Goal: Contribute content: Add original content to the website for others to see

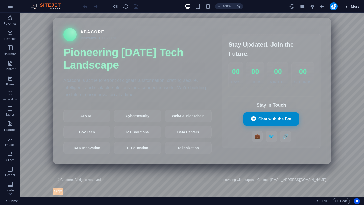
click at [347, 8] on icon "button" at bounding box center [346, 6] width 5 height 5
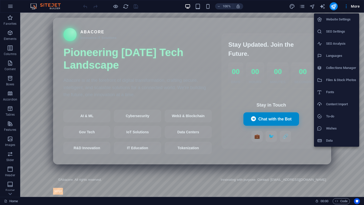
click at [342, 20] on h6 "Website Settings" at bounding box center [341, 19] width 30 height 6
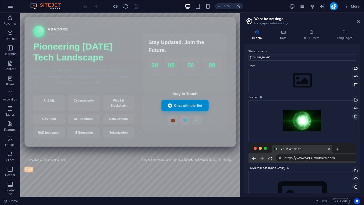
click at [354, 117] on icon at bounding box center [356, 116] width 4 height 4
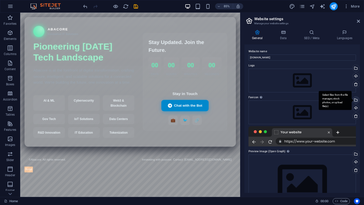
click at [354, 100] on div "Select files from the file manager, stock photos, or upload file(s)" at bounding box center [356, 101] width 8 height 8
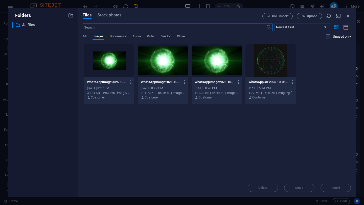
click at [274, 66] on div at bounding box center [270, 60] width 50 height 33
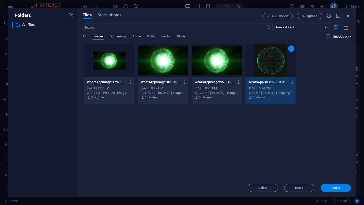
click at [337, 189] on span "Insert" at bounding box center [335, 188] width 9 height 3
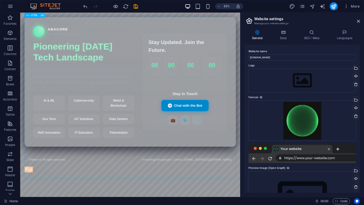
click at [43, 13] on icon at bounding box center [42, 15] width 2 height 5
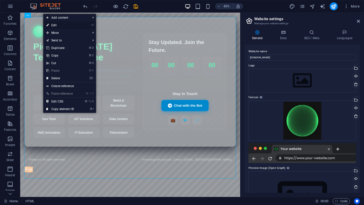
click at [64, 24] on link "⏎ Edit" at bounding box center [60, 25] width 34 height 8
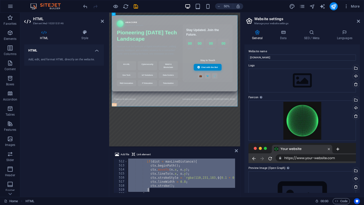
scroll to position [2175, 0]
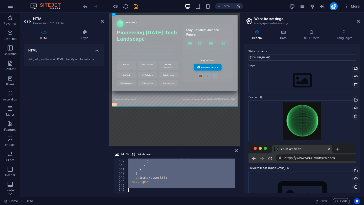
drag, startPoint x: 127, startPoint y: 161, endPoint x: 189, endPoint y: 205, distance: 75.6
click at [189, 197] on section "Favorites Elements Columns Content Boxes Accordion Tables Features Images Slide…" at bounding box center [120, 105] width 240 height 185
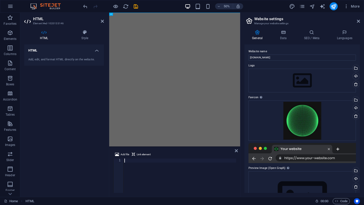
type textarea "</html>"
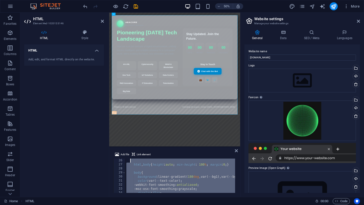
scroll to position [0, 0]
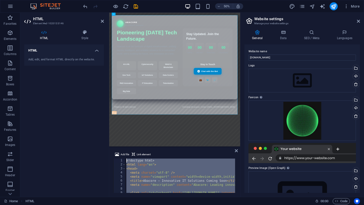
drag, startPoint x: 266, startPoint y: 203, endPoint x: 148, endPoint y: 222, distance: 120.3
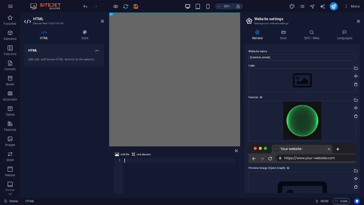
paste textarea "</html>"
type textarea "</html>"
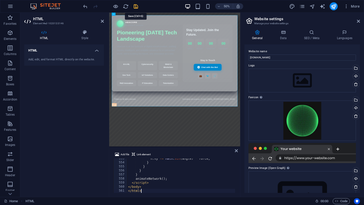
click at [135, 6] on icon "save" at bounding box center [136, 7] width 6 height 6
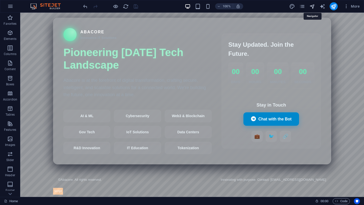
click at [313, 7] on icon "navigator" at bounding box center [312, 7] width 6 height 6
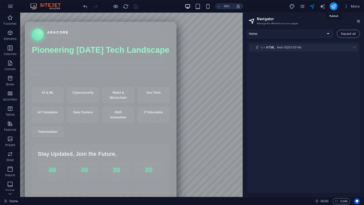
click at [334, 6] on icon "publish" at bounding box center [334, 7] width 6 height 6
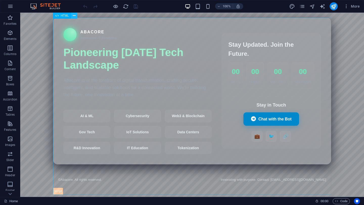
click at [74, 16] on icon at bounding box center [74, 15] width 3 height 5
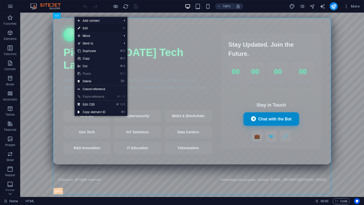
click at [98, 29] on link "⏎ Edit" at bounding box center [92, 29] width 34 height 8
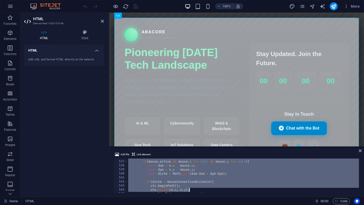
scroll to position [2236, 0]
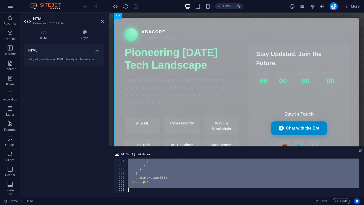
drag, startPoint x: 128, startPoint y: 161, endPoint x: 198, endPoint y: 205, distance: 82.6
click at [198, 197] on section "Favorites Elements Columns Content Boxes Accordion Tables Features Images Slide…" at bounding box center [182, 105] width 364 height 185
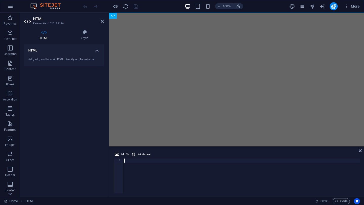
type textarea "</html>"
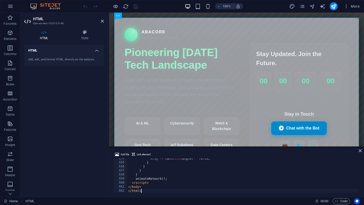
click at [78, 146] on div "HTML Add, edit, and format HTML directly on the website." at bounding box center [64, 118] width 80 height 149
click at [136, 8] on icon "save" at bounding box center [136, 7] width 6 height 6
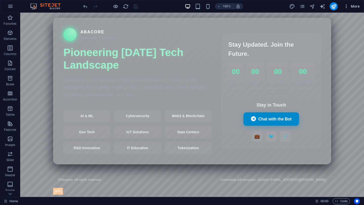
click at [344, 8] on icon "button" at bounding box center [346, 6] width 5 height 5
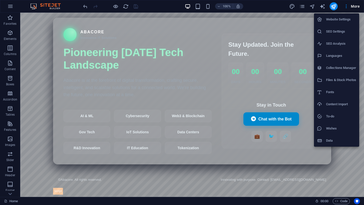
click at [338, 18] on h6 "Website Settings" at bounding box center [341, 19] width 30 height 6
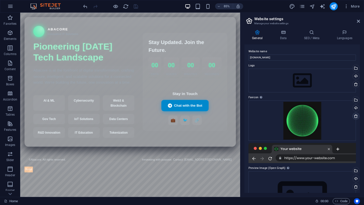
click at [355, 115] on icon at bounding box center [356, 116] width 4 height 4
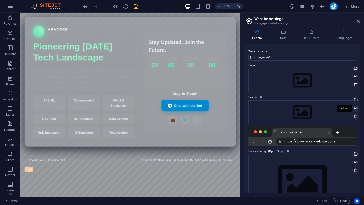
click at [355, 109] on div "Upload" at bounding box center [356, 109] width 8 height 8
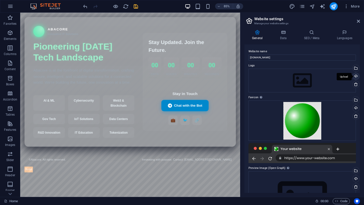
click at [355, 76] on div "Upload" at bounding box center [356, 77] width 8 height 8
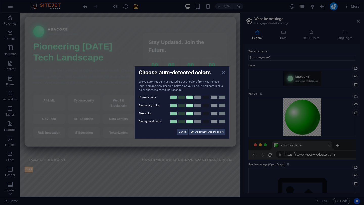
click at [223, 74] on icon at bounding box center [223, 73] width 3 height 4
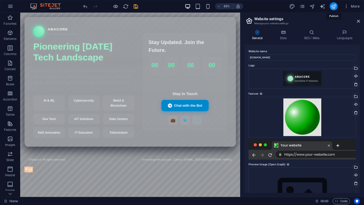
click at [333, 6] on icon "publish" at bounding box center [334, 7] width 6 height 6
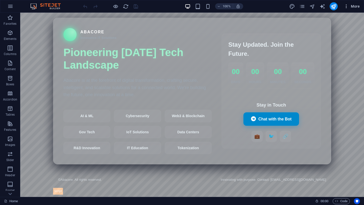
click at [345, 8] on icon "button" at bounding box center [346, 6] width 5 height 5
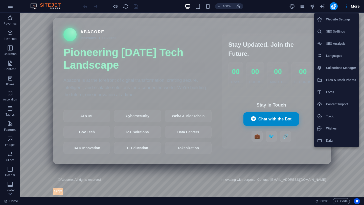
click at [342, 24] on li "Website Settings" at bounding box center [336, 19] width 45 height 12
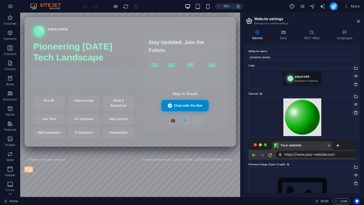
click at [356, 113] on icon at bounding box center [356, 113] width 4 height 4
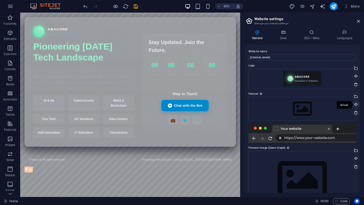
click at [355, 106] on div "Upload" at bounding box center [356, 105] width 8 height 8
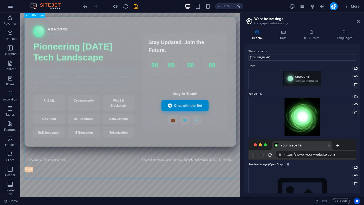
click at [43, 15] on icon at bounding box center [42, 15] width 2 height 5
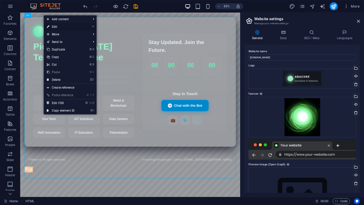
click at [67, 27] on link "⏎ Edit" at bounding box center [61, 27] width 34 height 8
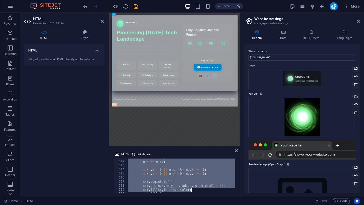
scroll to position [2240, 0]
drag, startPoint x: 131, startPoint y: 161, endPoint x: 202, endPoint y: 205, distance: 84.1
click at [202, 197] on section "Favorites Elements Columns Content Boxes Accordion Tables Features Images Slide…" at bounding box center [120, 105] width 240 height 185
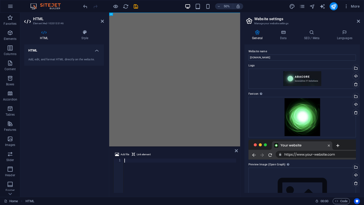
type textarea "</html>"
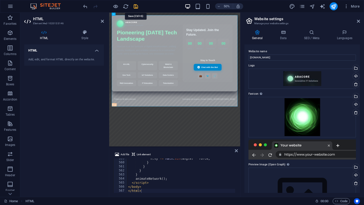
click at [137, 7] on icon "save" at bounding box center [136, 7] width 6 height 6
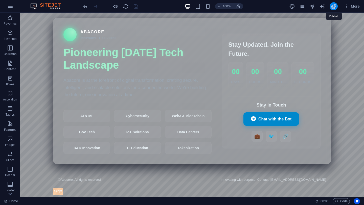
click at [334, 5] on icon "publish" at bounding box center [334, 7] width 6 height 6
click at [76, 16] on button at bounding box center [74, 16] width 6 height 6
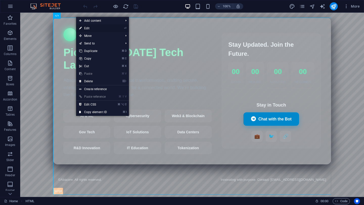
click at [97, 29] on link "⏎ Edit" at bounding box center [93, 29] width 34 height 8
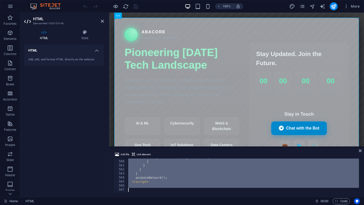
scroll to position [2260, 0]
drag, startPoint x: 132, startPoint y: 161, endPoint x: 250, endPoint y: 205, distance: 125.2
click at [250, 197] on section "Favorites Elements Columns Content Boxes Accordion Tables Features Images Slide…" at bounding box center [182, 105] width 364 height 185
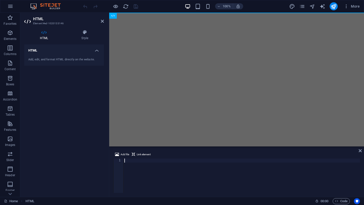
type textarea "</html>"
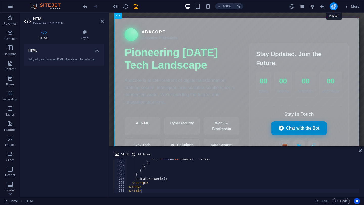
click at [333, 8] on icon "publish" at bounding box center [334, 7] width 6 height 6
